Goal: Task Accomplishment & Management: Use online tool/utility

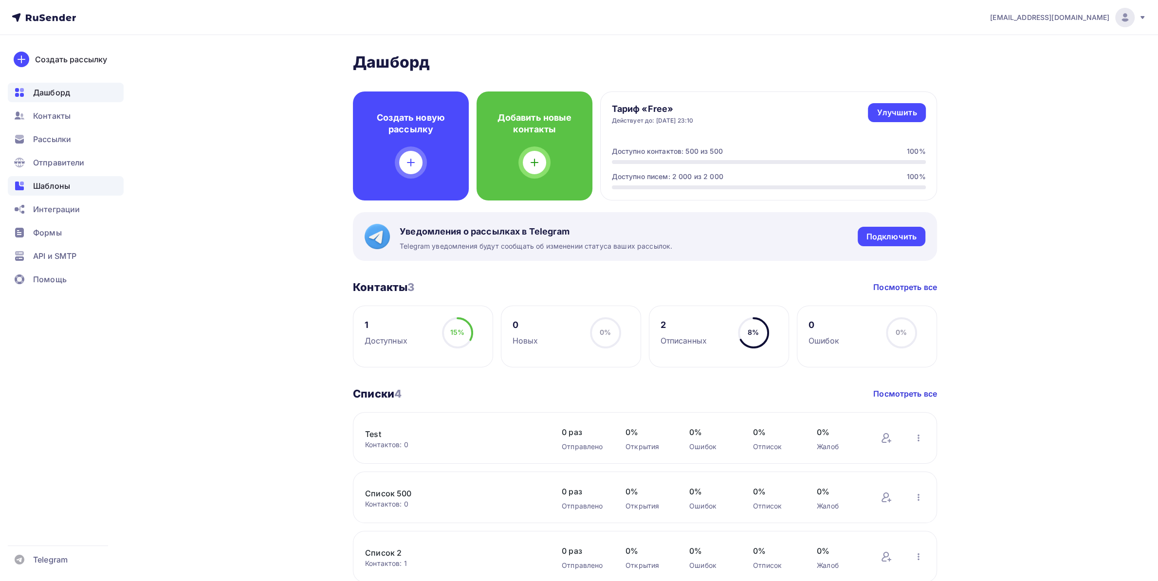
click at [48, 183] on span "Шаблоны" at bounding box center [51, 186] width 37 height 12
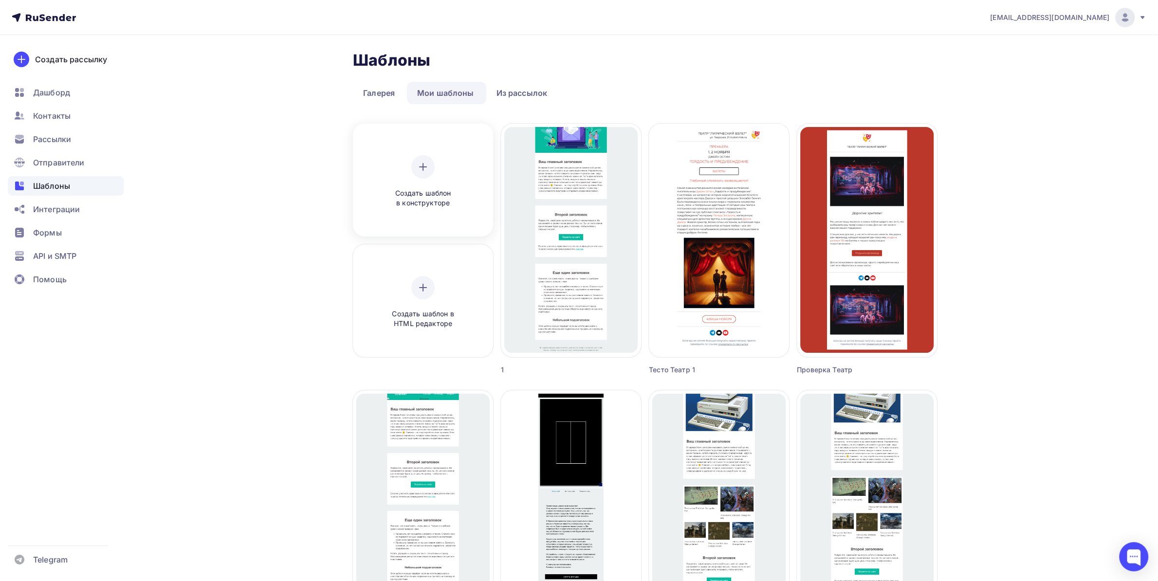
click at [422, 155] on div "Создать шаблон в конструкторе" at bounding box center [423, 181] width 92 height 53
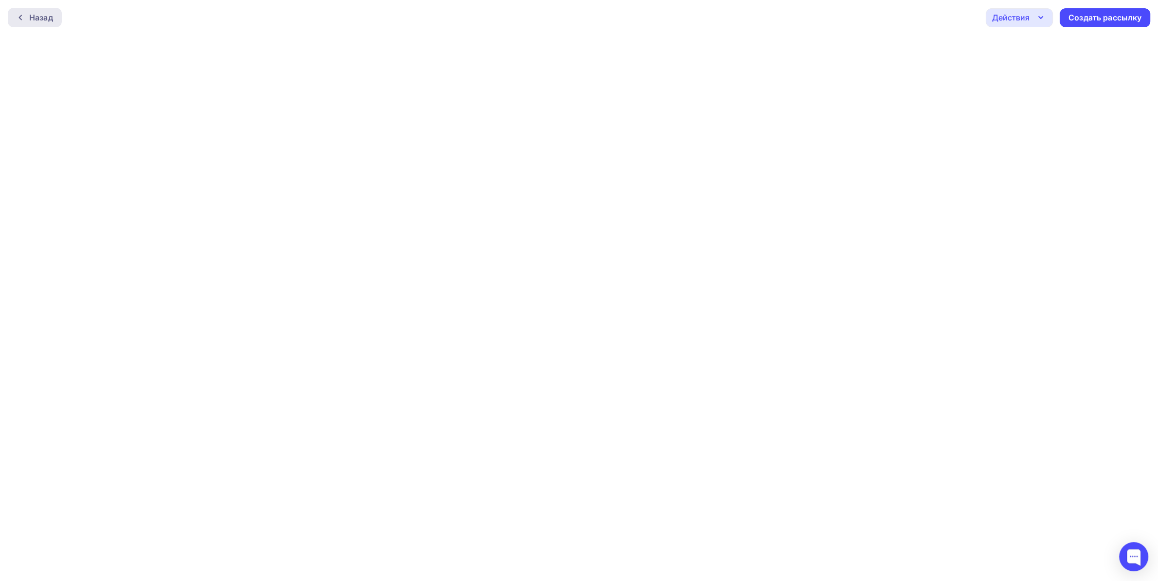
click at [38, 20] on div "Назад" at bounding box center [41, 18] width 24 height 12
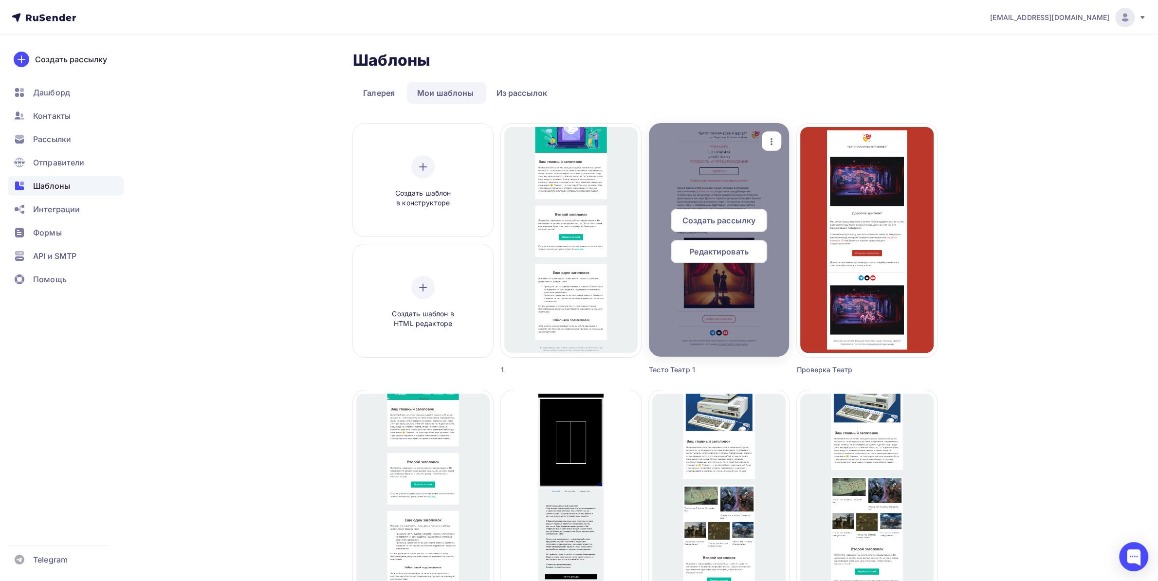
click at [721, 251] on span "Редактировать" at bounding box center [718, 252] width 59 height 12
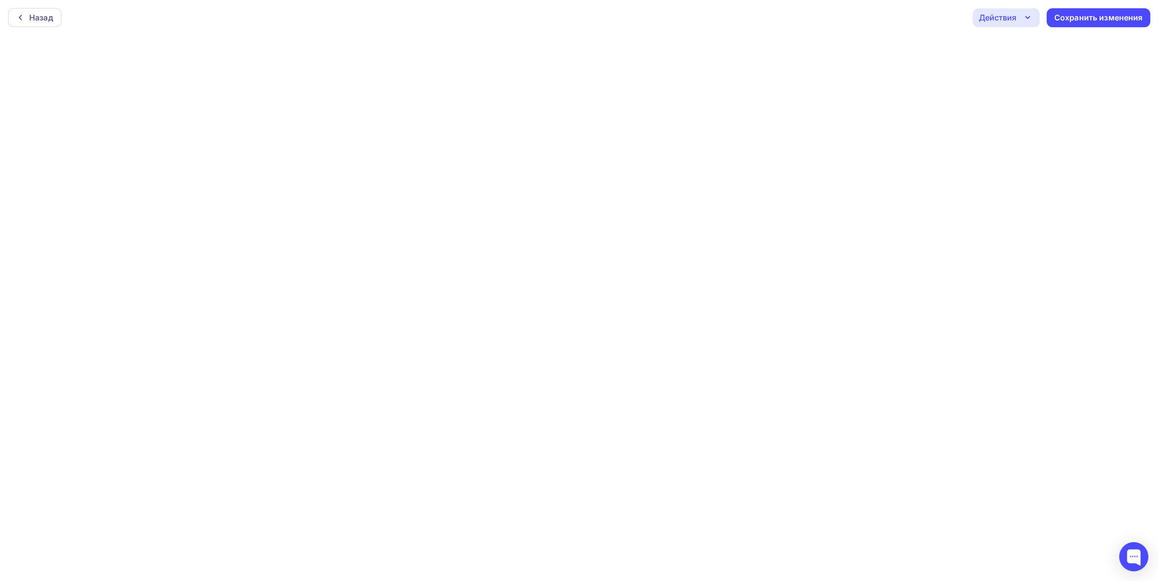
click at [998, 22] on div "Действия" at bounding box center [997, 18] width 37 height 12
click at [37, 14] on div "Назад" at bounding box center [41, 18] width 24 height 12
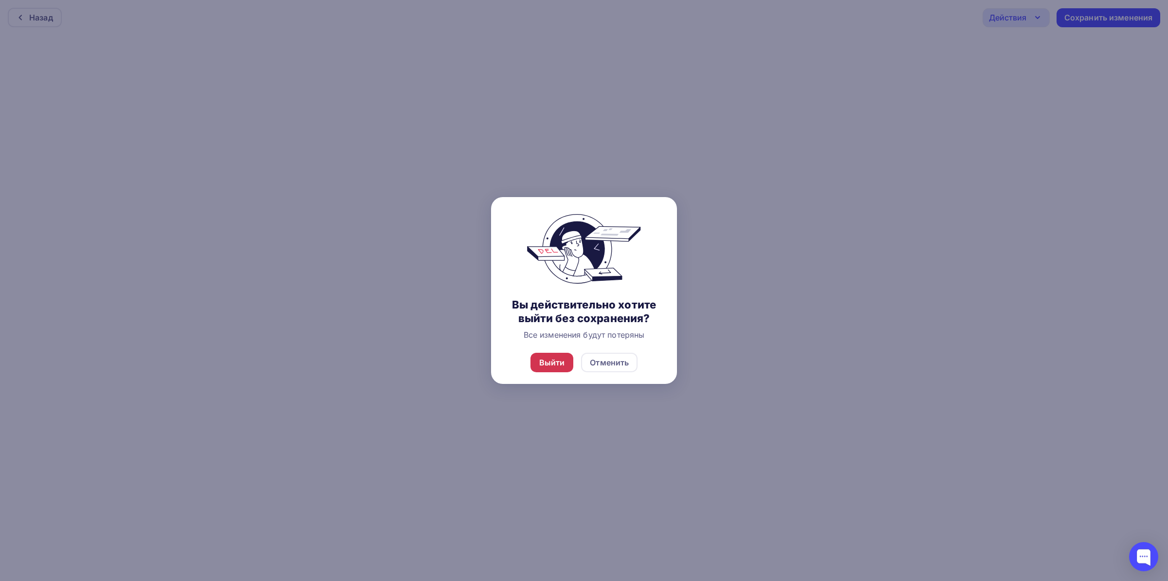
click at [561, 370] on div "Выйти" at bounding box center [552, 362] width 43 height 19
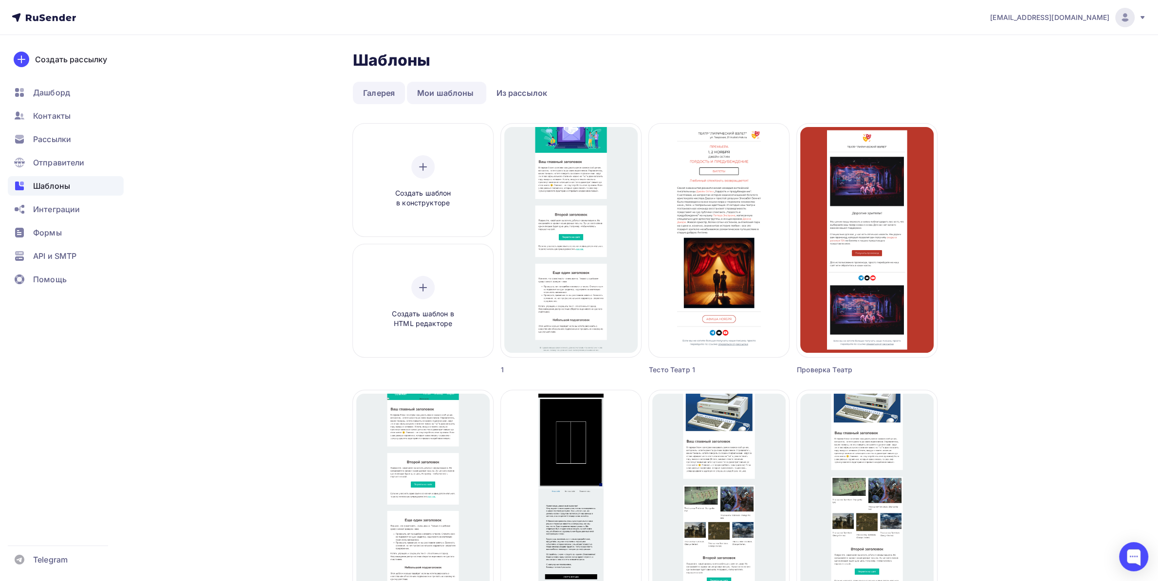
click at [390, 89] on link "Галерея" at bounding box center [379, 93] width 52 height 22
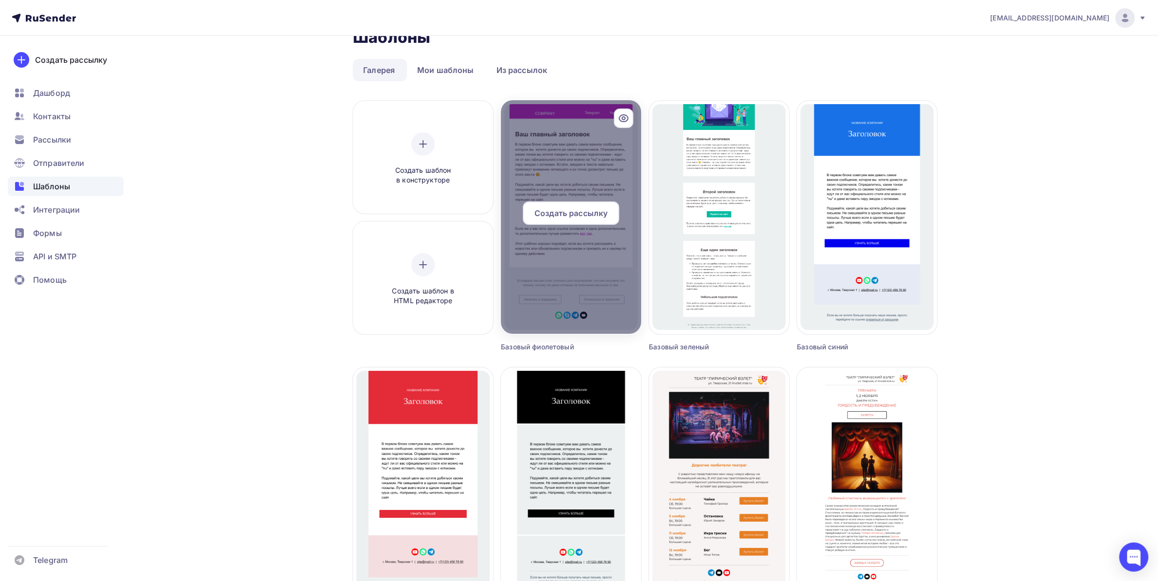
scroll to position [51, 0]
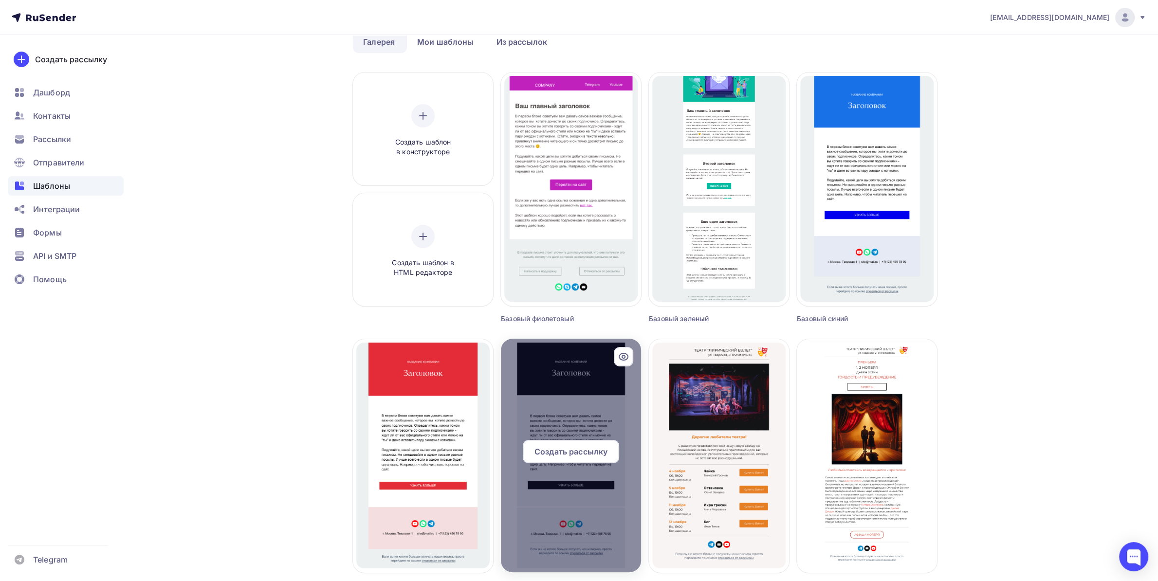
click at [566, 452] on span "Создать рассылку" at bounding box center [571, 452] width 73 height 12
